Goal: Task Accomplishment & Management: Manage account settings

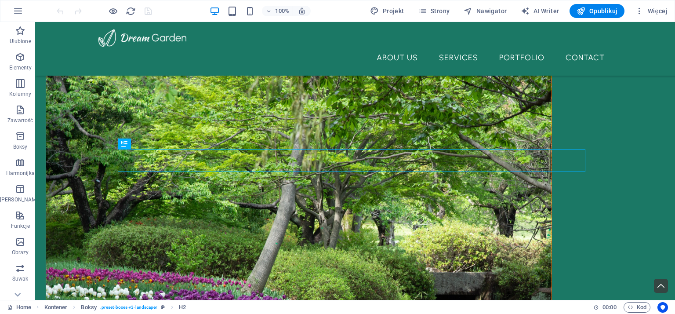
scroll to position [232, 0]
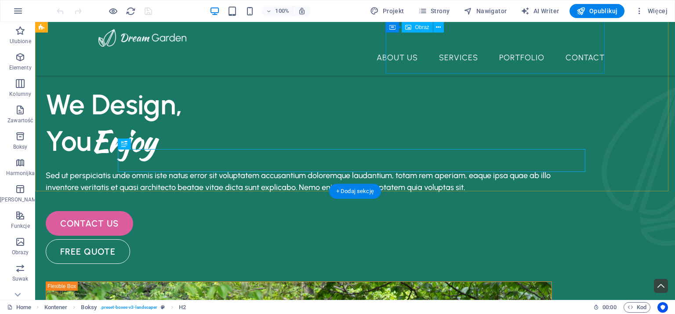
scroll to position [232, 0]
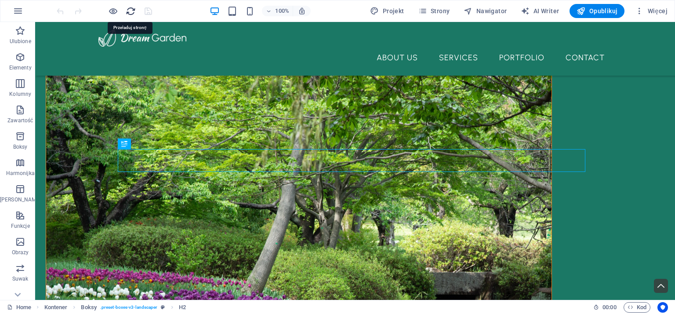
click at [128, 12] on icon "reload" at bounding box center [131, 11] width 10 height 10
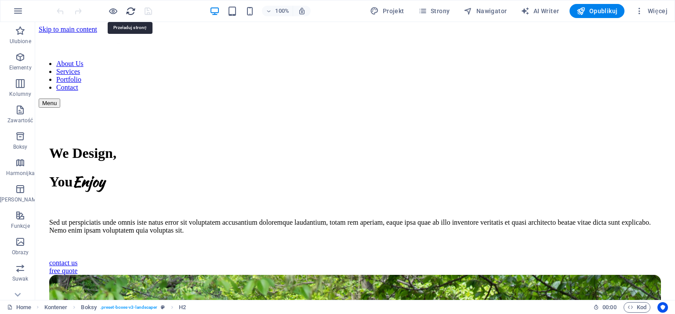
scroll to position [0, 0]
click at [394, 13] on span "Projekt" at bounding box center [387, 11] width 34 height 9
select select "px"
select select "500"
select select "px"
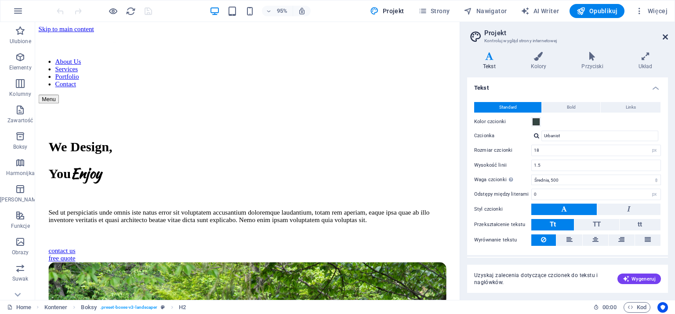
click at [666, 37] on icon at bounding box center [664, 36] width 5 height 7
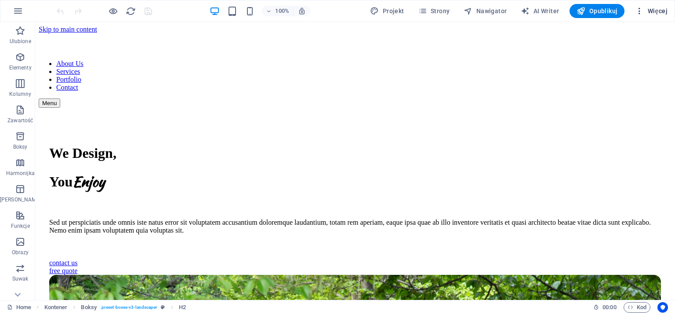
click at [657, 12] on span "Więcej" at bounding box center [651, 11] width 33 height 9
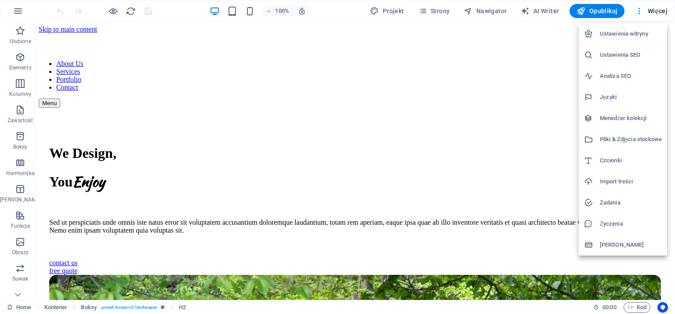
click at [341, 62] on div at bounding box center [337, 157] width 675 height 314
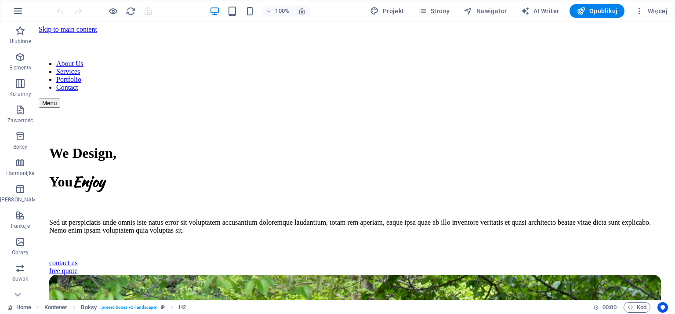
click at [19, 11] on icon "button" at bounding box center [18, 11] width 11 height 11
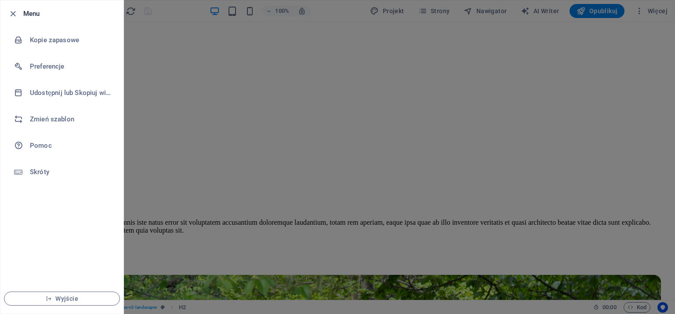
click at [299, 85] on div at bounding box center [337, 157] width 675 height 314
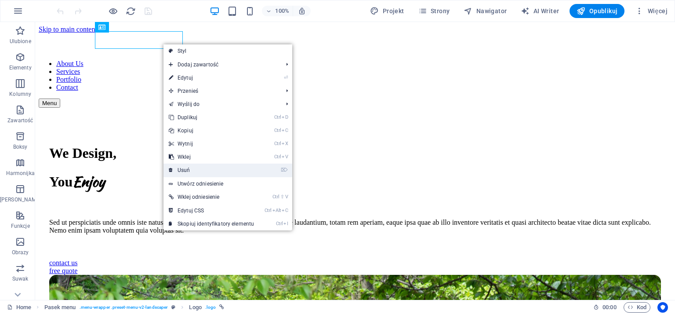
click at [182, 173] on link "⌦ Usuń" at bounding box center [211, 169] width 96 height 13
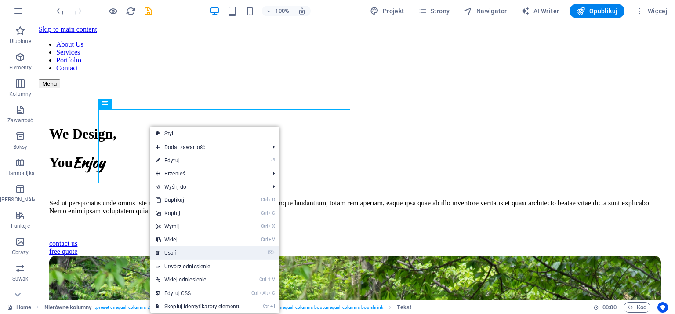
click at [172, 252] on link "⌦ Usuń" at bounding box center [198, 252] width 96 height 13
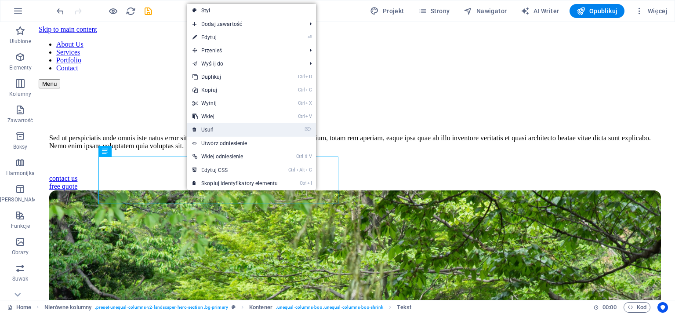
drag, startPoint x: 212, startPoint y: 127, endPoint x: 177, endPoint y: 106, distance: 41.2
click at [212, 127] on link "⌦ Usuń" at bounding box center [235, 129] width 96 height 13
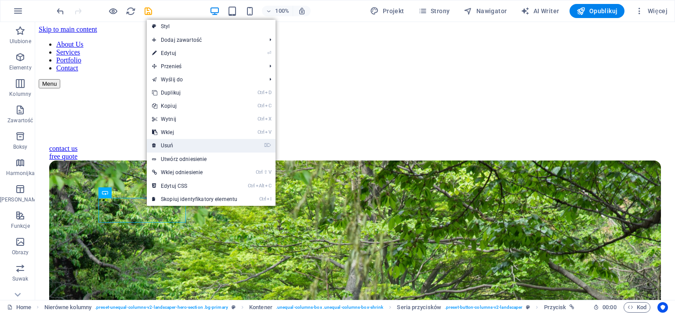
click at [175, 147] on link "⌦ Usuń" at bounding box center [195, 145] width 96 height 13
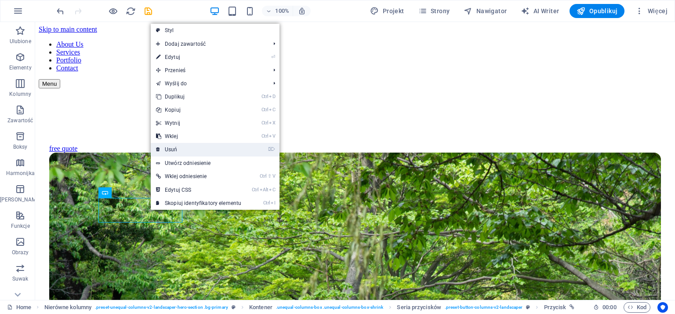
drag, startPoint x: 177, startPoint y: 152, endPoint x: 258, endPoint y: 153, distance: 80.4
click at [177, 152] on link "⌦ Usuń" at bounding box center [199, 149] width 96 height 13
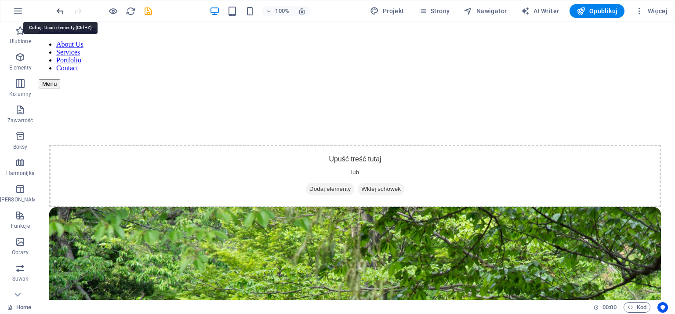
click at [58, 11] on icon "undo" at bounding box center [60, 11] width 10 height 10
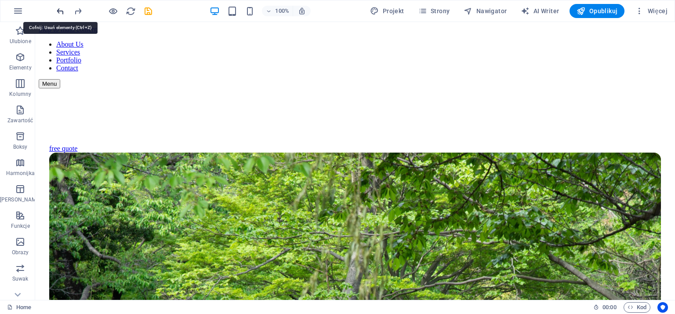
click at [58, 11] on icon "undo" at bounding box center [60, 11] width 10 height 10
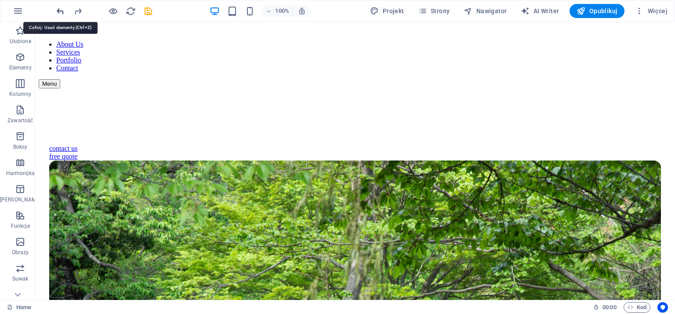
click at [58, 11] on icon "undo" at bounding box center [60, 11] width 10 height 10
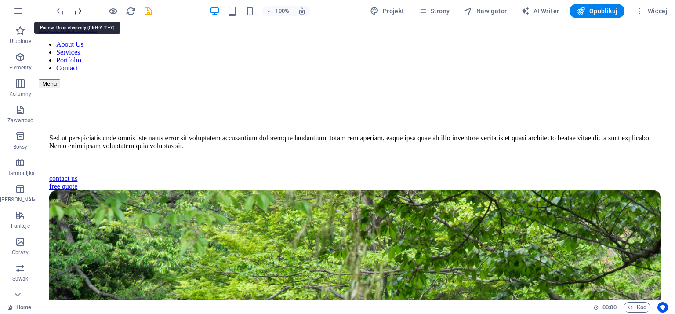
click at [74, 10] on icon "redo" at bounding box center [78, 11] width 10 height 10
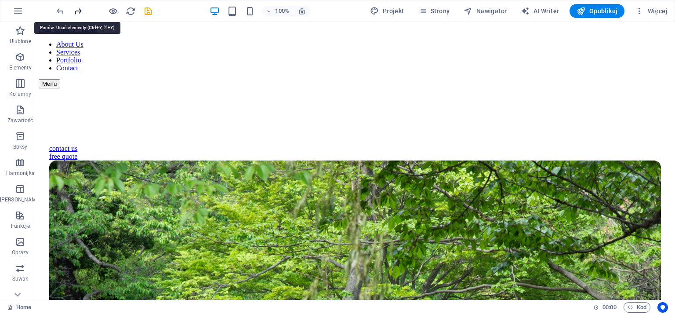
click at [74, 10] on icon "redo" at bounding box center [78, 11] width 10 height 10
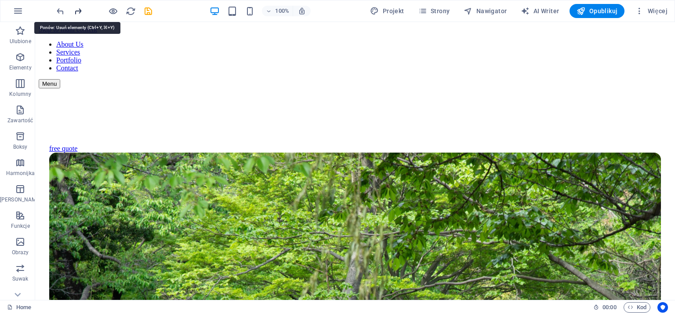
click at [74, 10] on icon "redo" at bounding box center [78, 11] width 10 height 10
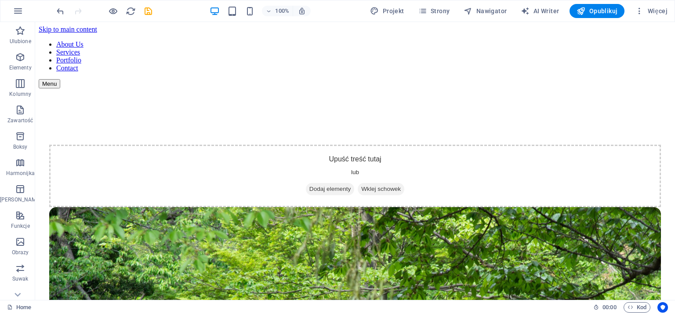
click at [74, 10] on div at bounding box center [104, 11] width 98 height 14
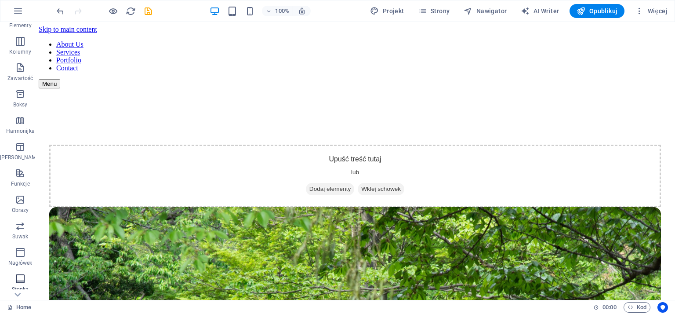
scroll to position [88, 0]
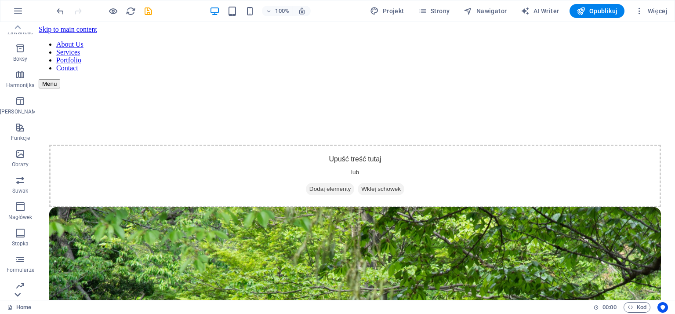
drag, startPoint x: 16, startPoint y: 294, endPoint x: 5, endPoint y: 246, distance: 49.6
click at [16, 294] on icon at bounding box center [17, 295] width 6 height 4
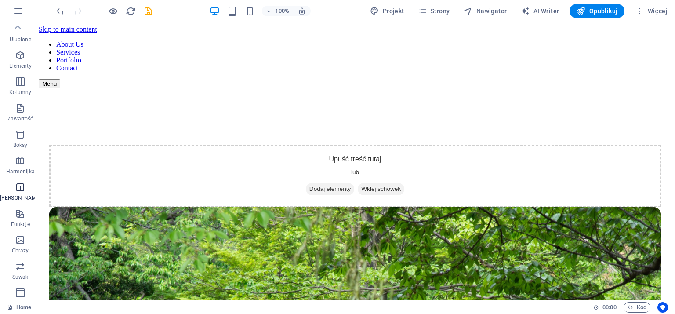
scroll to position [0, 0]
click at [17, 11] on icon "button" at bounding box center [18, 11] width 11 height 11
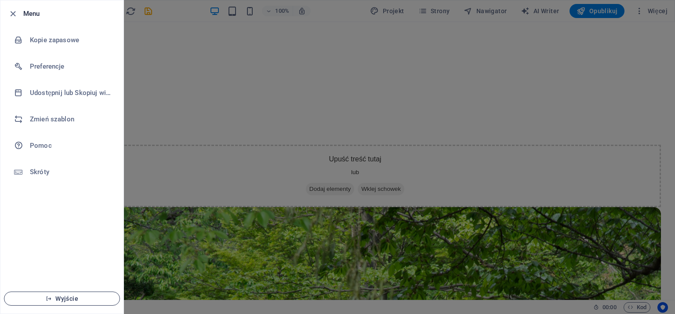
click at [64, 297] on span "Wyjście" at bounding box center [61, 298] width 101 height 7
